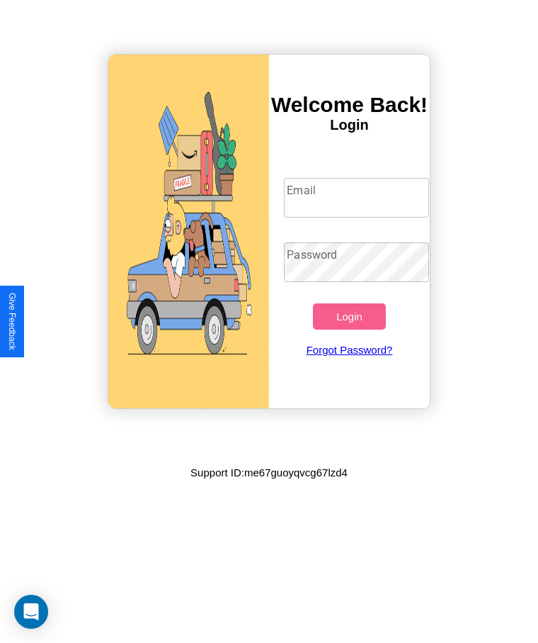
click at [356, 198] on input "Email" at bounding box center [356, 198] width 145 height 40
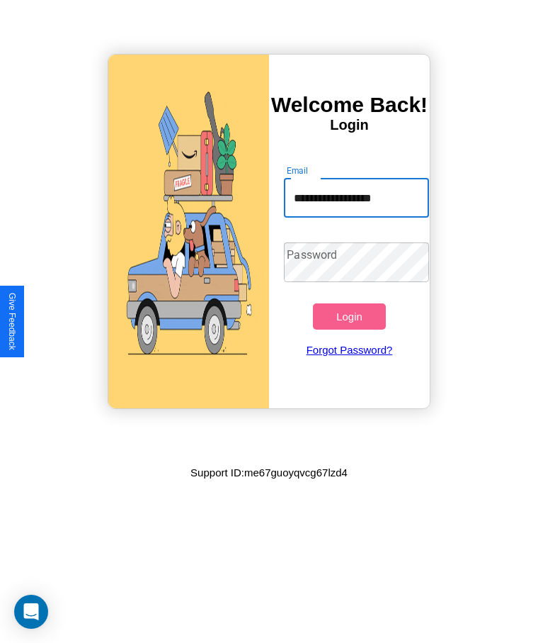
type input "**********"
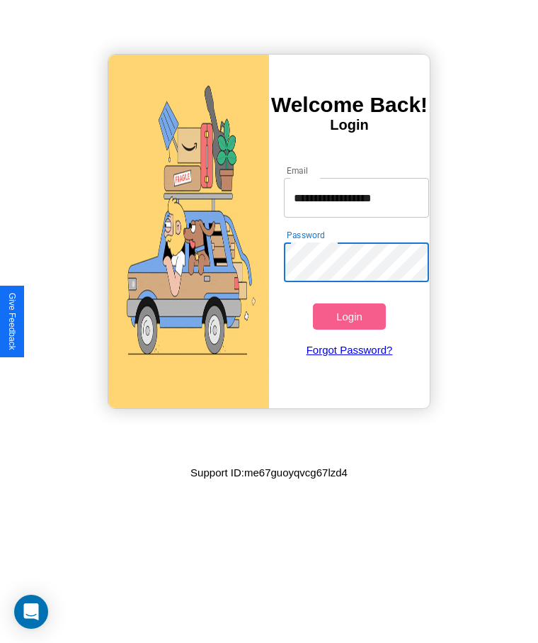
click at [349, 316] on button "Login" at bounding box center [349, 316] width 72 height 26
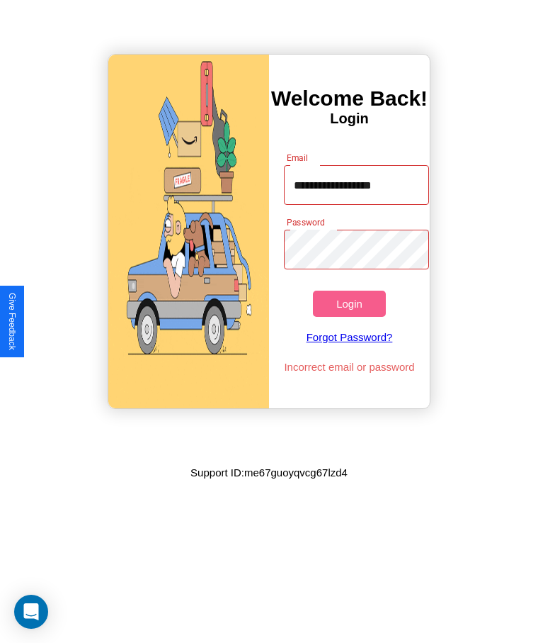
click at [349, 303] on button "Login" at bounding box center [349, 303] width 72 height 26
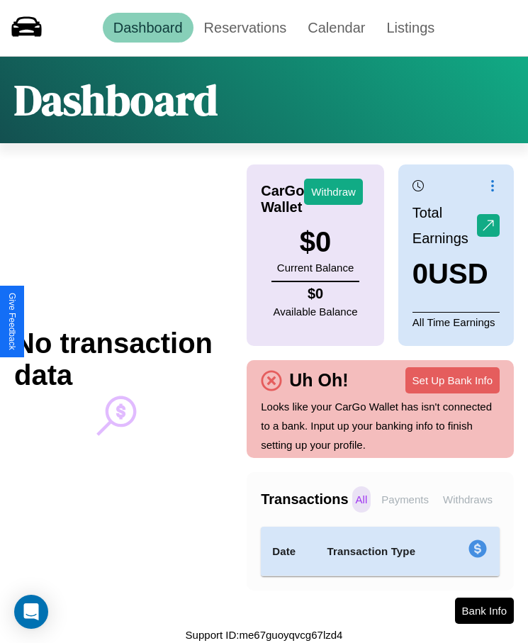
click at [467, 499] on p "Withdraws" at bounding box center [467, 499] width 57 height 26
click at [405, 499] on p "Payments" at bounding box center [405, 499] width 55 height 26
click at [467, 499] on p "Withdraws" at bounding box center [467, 499] width 57 height 26
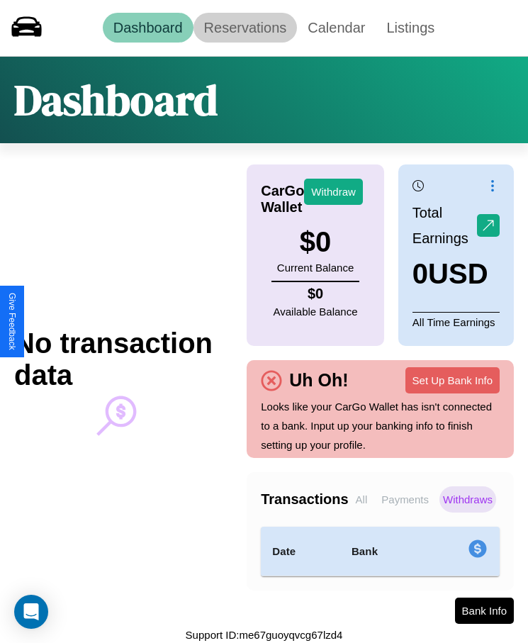
click at [244, 28] on link "Reservations" at bounding box center [245, 28] width 104 height 30
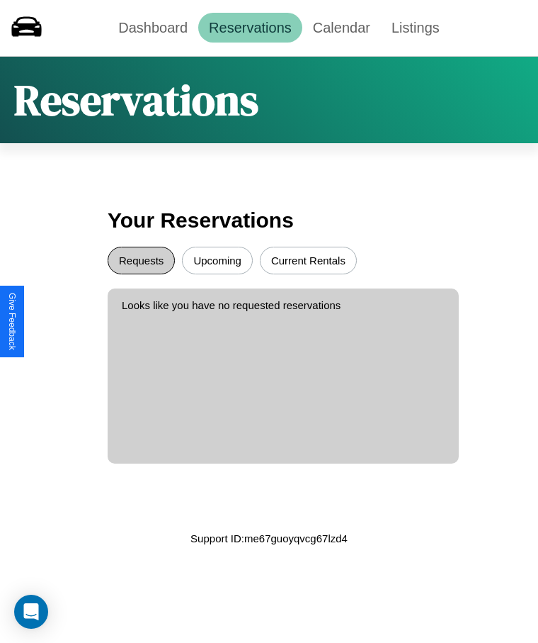
click at [141, 260] on button "Requests" at bounding box center [141, 261] width 67 height 28
click at [217, 260] on button "Upcoming" at bounding box center [217, 261] width 71 height 28
